Goal: Task Accomplishment & Management: Manage account settings

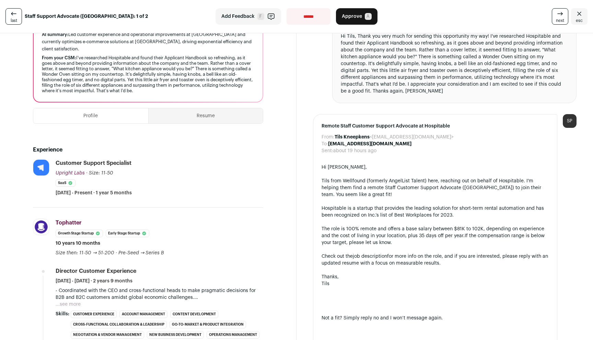
scroll to position [97, 0]
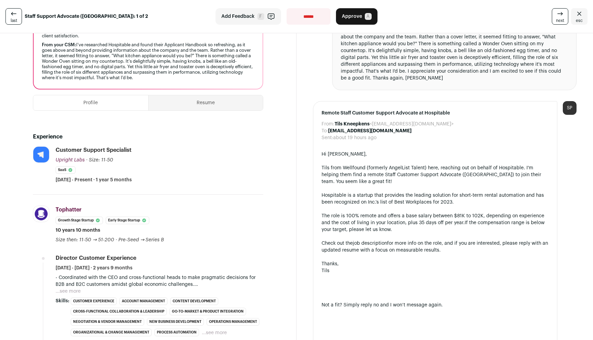
drag, startPoint x: 380, startPoint y: 164, endPoint x: 382, endPoint y: 191, distance: 26.5
click at [382, 191] on div "Hi [PERSON_NAME], Tils from Wellfound (formerly AngelList Talent) here, reachin…" at bounding box center [435, 298] width 227 height 295
drag, startPoint x: 381, startPoint y: 178, endPoint x: 377, endPoint y: 173, distance: 5.8
click at [377, 174] on div "Tils from Wellfound (formerly AngelList Talent) here, reaching out on behalf of…" at bounding box center [435, 175] width 227 height 21
click at [377, 173] on div "Tils from Wellfound (formerly AngelList Talent) here, reaching out on behalf of…" at bounding box center [435, 175] width 227 height 21
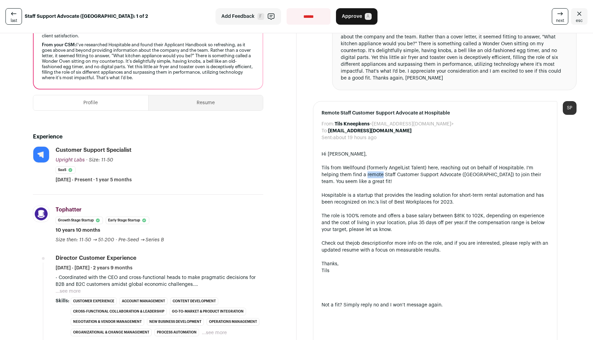
click at [377, 173] on div "Tils from Wellfound (formerly AngelList Talent) here, reaching out on behalf of…" at bounding box center [435, 175] width 227 height 21
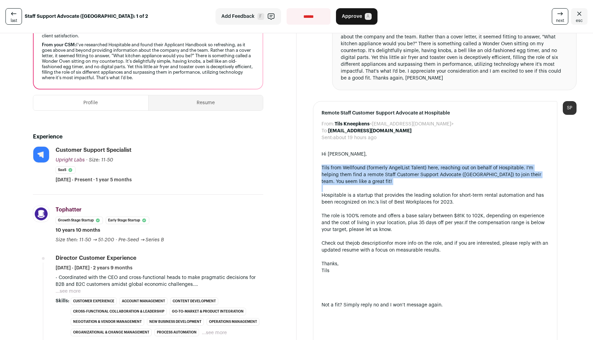
click at [377, 173] on div "Tils from Wellfound (formerly AngelList Talent) here, reaching out on behalf of…" at bounding box center [435, 175] width 227 height 21
click at [377, 184] on div "Tils from Wellfound (formerly AngelList Talent) here, reaching out on behalf of…" at bounding box center [435, 175] width 227 height 21
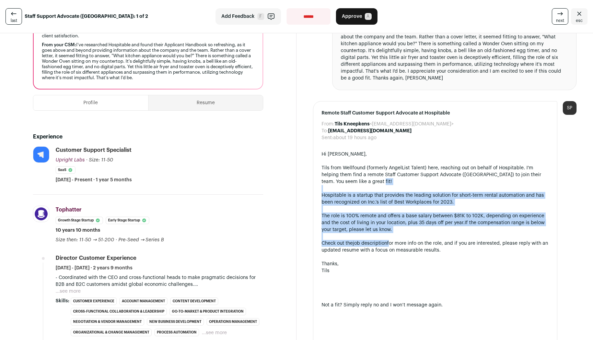
drag, startPoint x: 377, startPoint y: 184, endPoint x: 389, endPoint y: 242, distance: 59.1
click at [389, 241] on div "Hi [PERSON_NAME], Tils from Wellfound (formerly AngelList Talent) here, reachin…" at bounding box center [435, 298] width 227 height 295
click at [389, 242] on div "Check out the job description for more info on the role, and if you are interes…" at bounding box center [435, 247] width 227 height 14
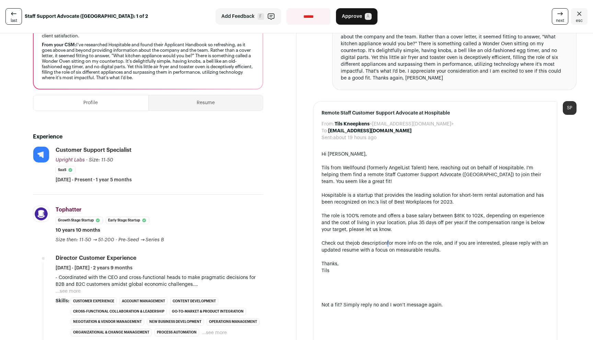
click at [389, 242] on div "Check out the job description for more info on the role, and if you are interes…" at bounding box center [435, 247] width 227 height 14
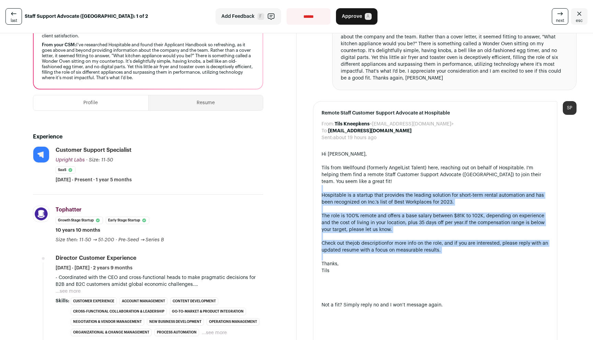
drag, startPoint x: 389, startPoint y: 242, endPoint x: 389, endPoint y: 188, distance: 53.9
click at [389, 188] on div "Hi [PERSON_NAME], Tils from Wellfound (formerly AngelList Talent) here, reachin…" at bounding box center [435, 298] width 227 height 295
click at [389, 188] on div at bounding box center [435, 188] width 227 height 7
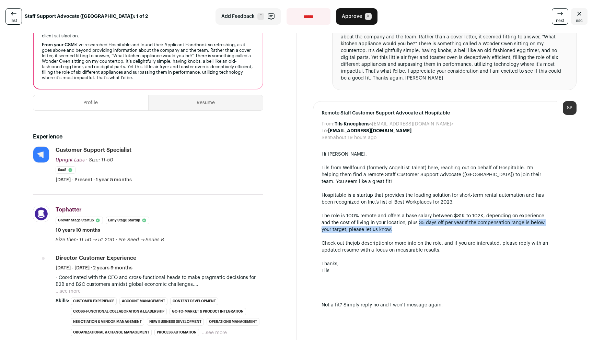
drag, startPoint x: 425, startPoint y: 230, endPoint x: 419, endPoint y: 223, distance: 9.0
click at [419, 223] on div "The role is 100% remote and offers a base salary between $81K to 102K, dependin…" at bounding box center [435, 223] width 227 height 21
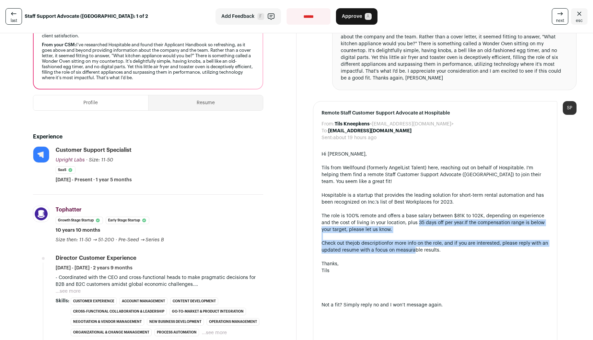
drag, startPoint x: 419, startPoint y: 223, endPoint x: 419, endPoint y: 253, distance: 29.5
click at [419, 253] on div "Hi [PERSON_NAME], Tils from Wellfound (formerly AngelList Talent) here, reachin…" at bounding box center [435, 298] width 227 height 295
click at [419, 253] on div "Check out the job description for more info on the role, and if you are interes…" at bounding box center [435, 247] width 227 height 14
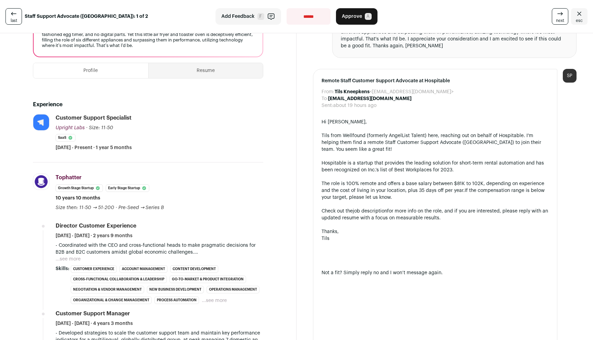
scroll to position [0, 0]
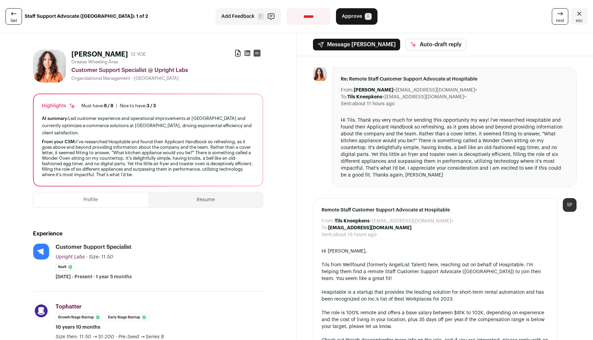
click at [356, 13] on span "Approve" at bounding box center [352, 16] width 20 height 7
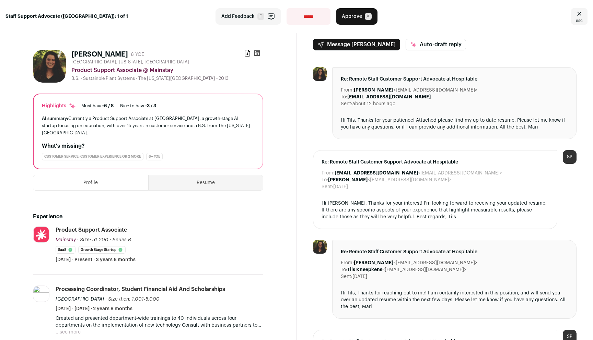
click at [203, 175] on button "Resume" at bounding box center [206, 182] width 115 height 15
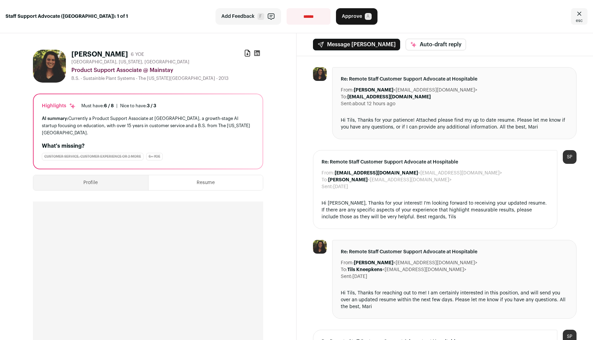
click at [355, 15] on span "Approve" at bounding box center [352, 16] width 20 height 7
